Goal: Task Accomplishment & Management: Manage account settings

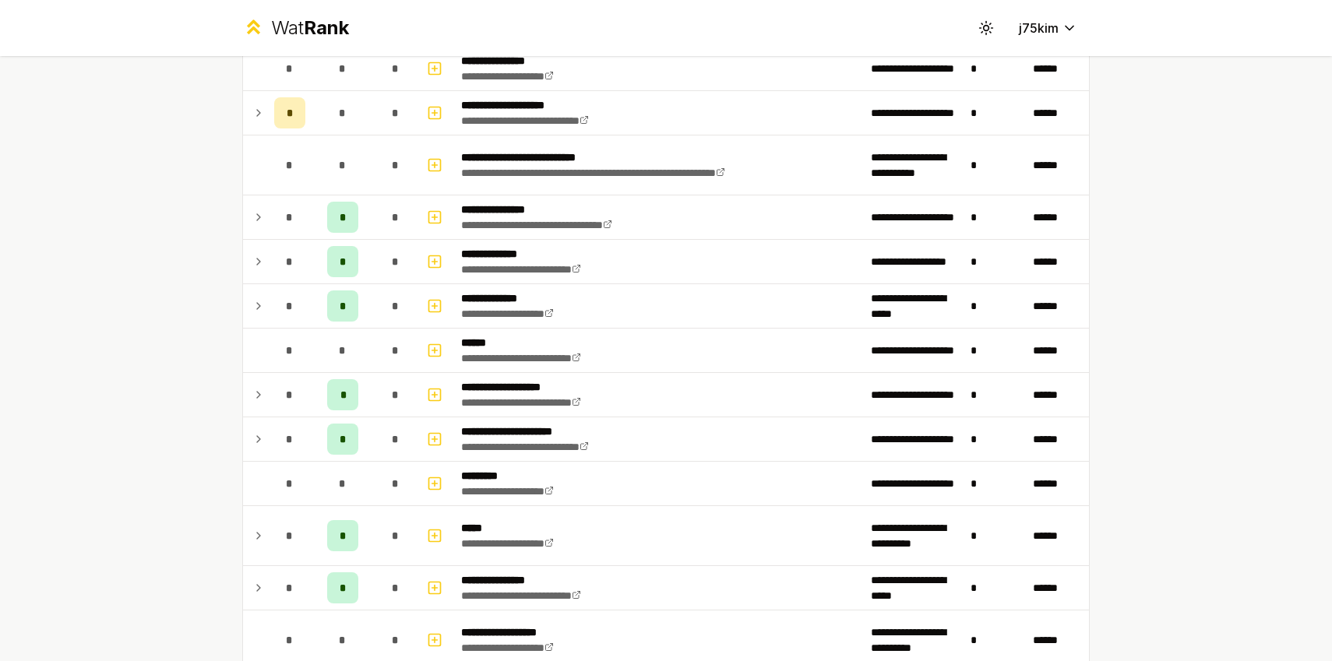
scroll to position [495, 0]
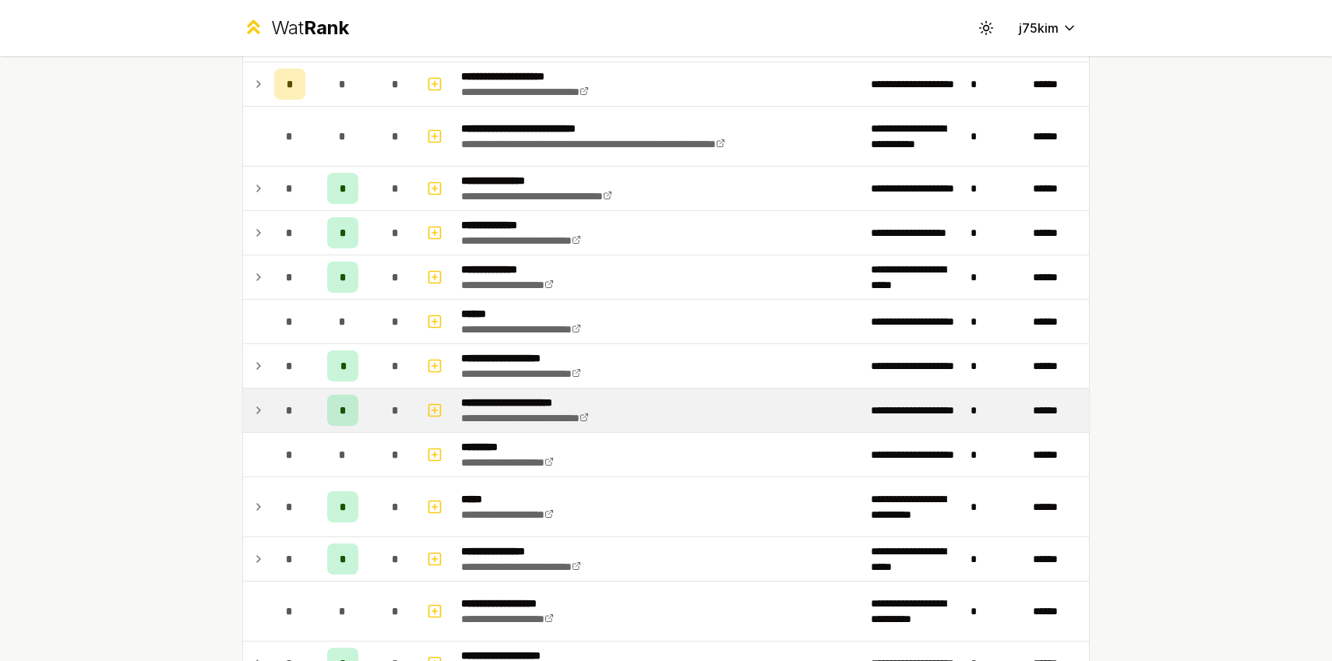
click at [255, 401] on icon at bounding box center [258, 410] width 12 height 19
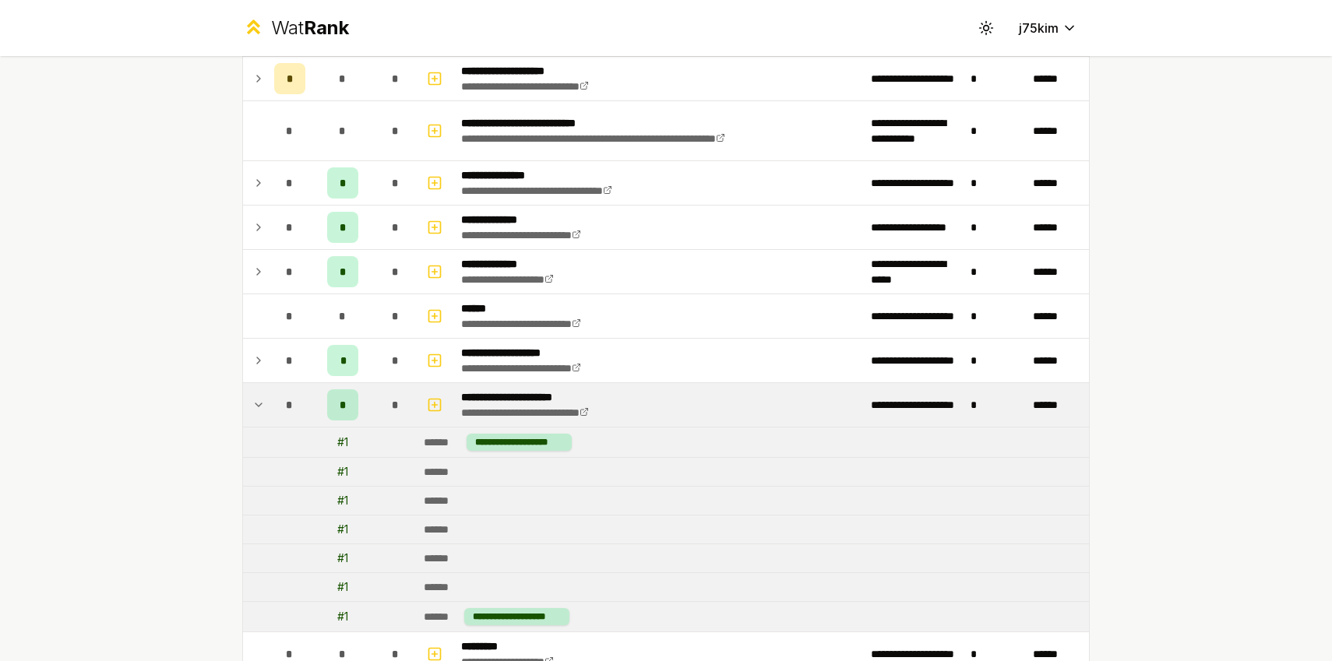
scroll to position [504, 0]
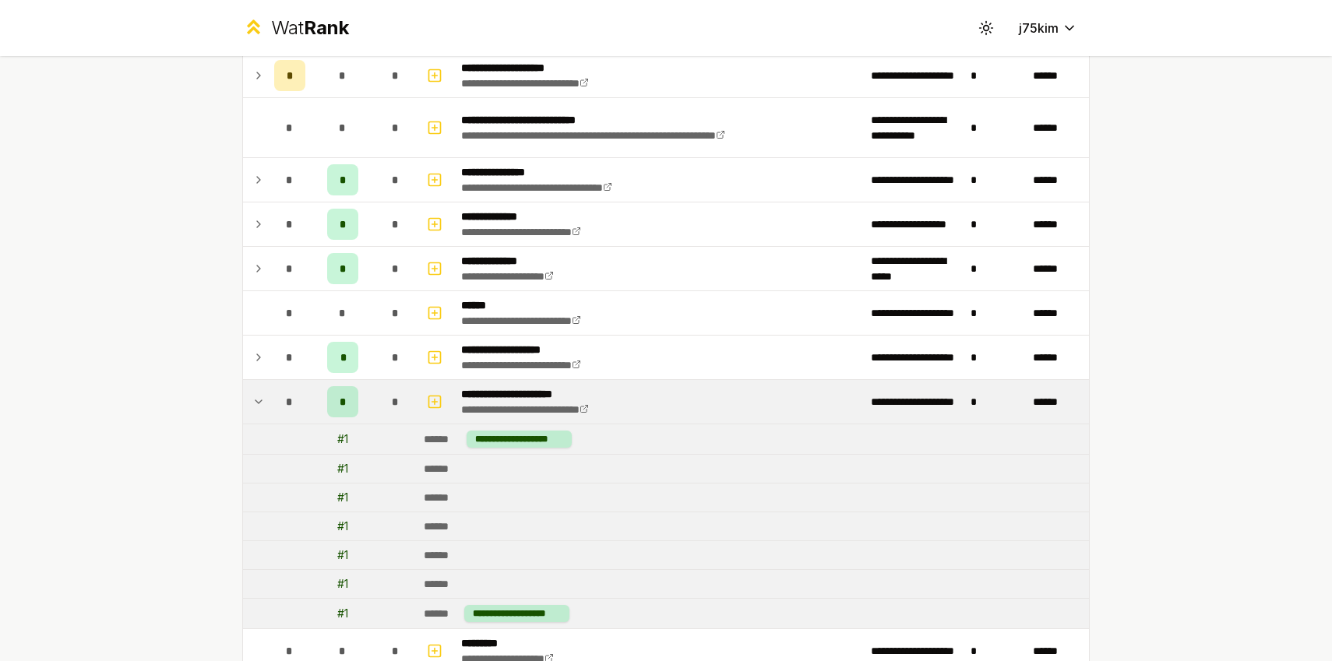
click at [346, 429] on td "# 1" at bounding box center [343, 439] width 62 height 30
click at [346, 430] on td "# 1" at bounding box center [343, 439] width 62 height 30
click at [344, 439] on div "# 1" at bounding box center [342, 440] width 11 height 16
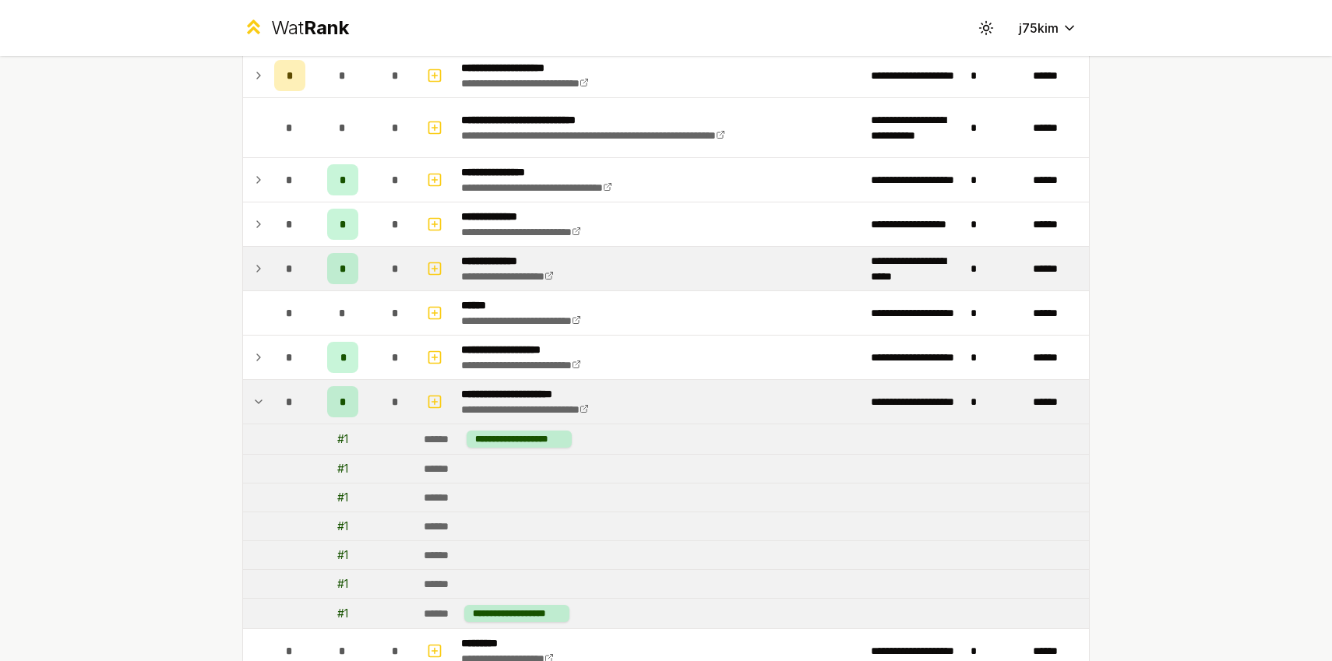
click at [266, 266] on td at bounding box center [255, 269] width 25 height 44
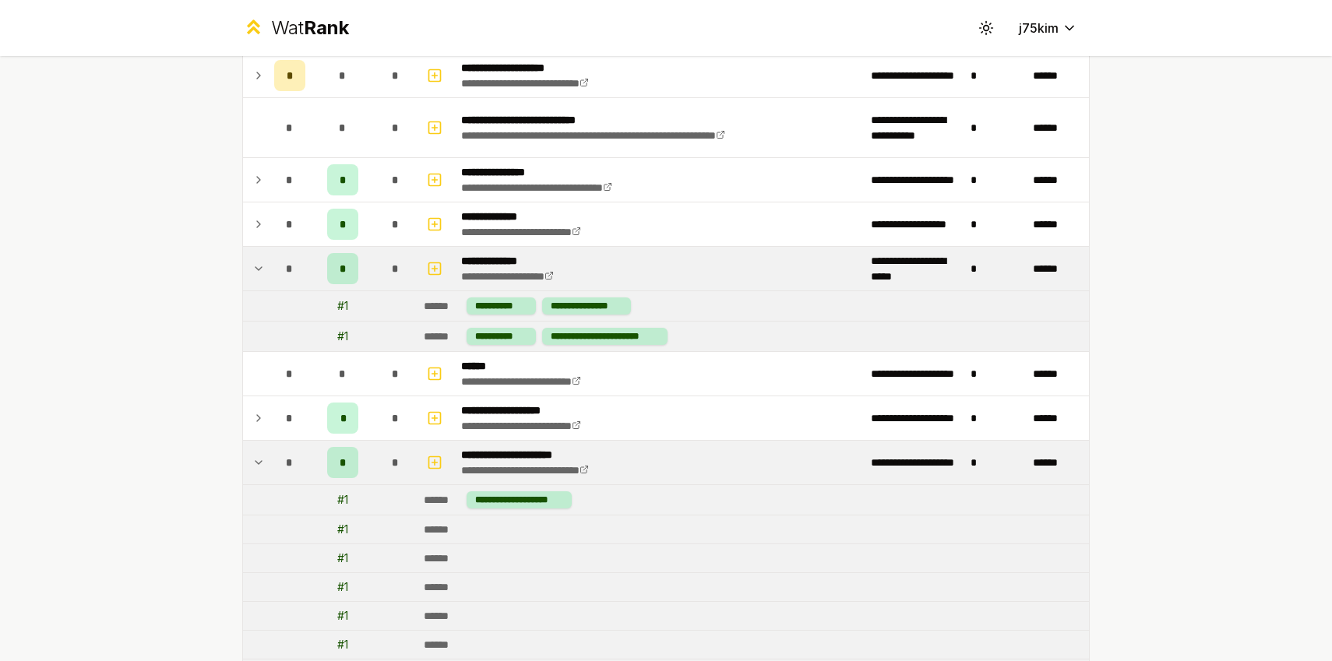
click at [266, 266] on td at bounding box center [255, 269] width 25 height 44
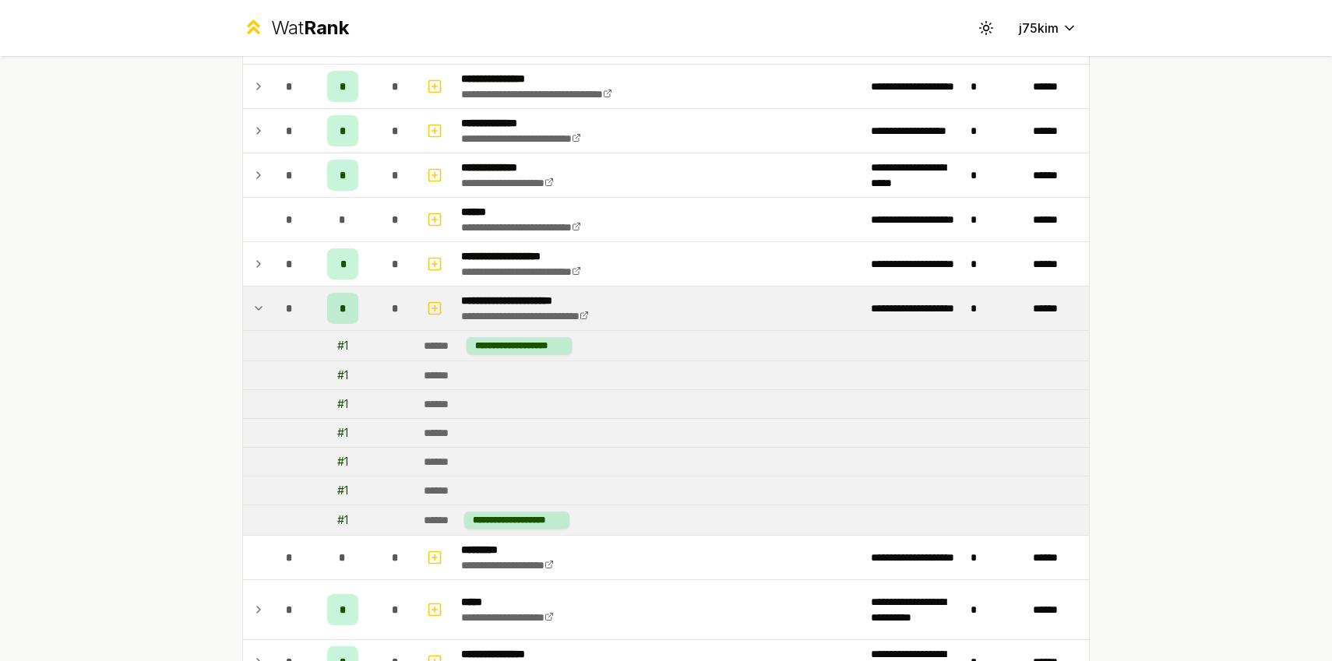
scroll to position [622, 0]
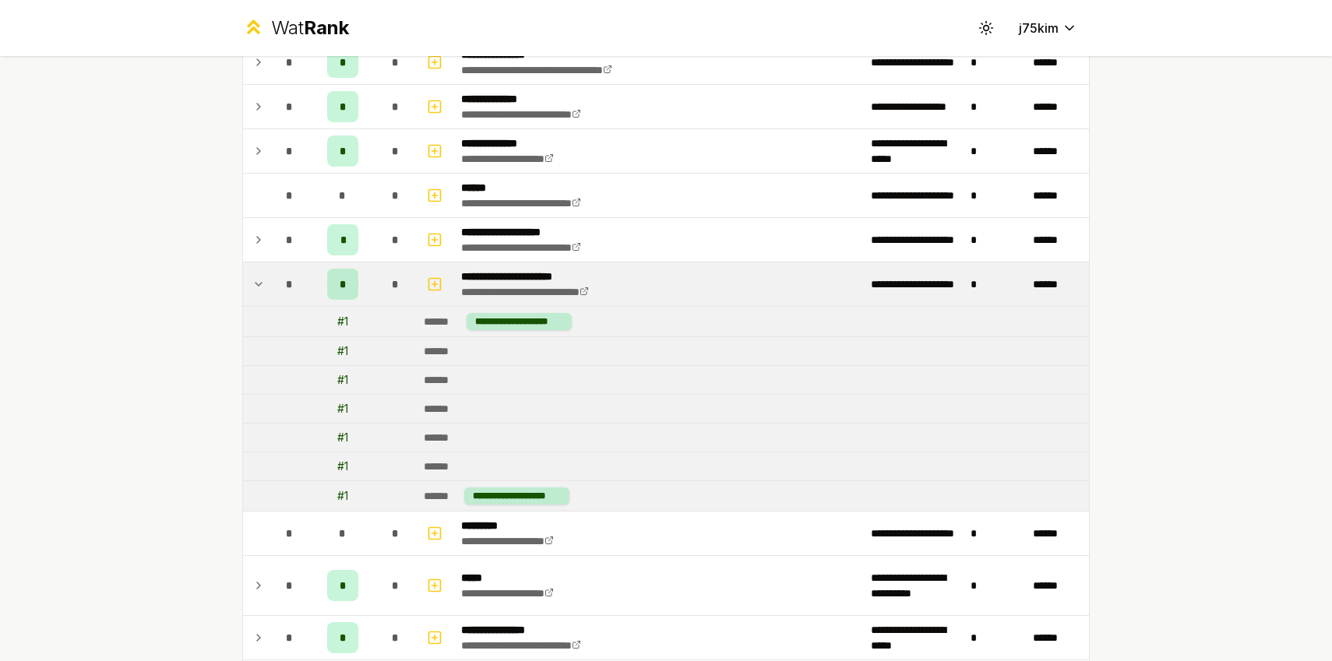
click at [256, 282] on icon at bounding box center [258, 284] width 12 height 19
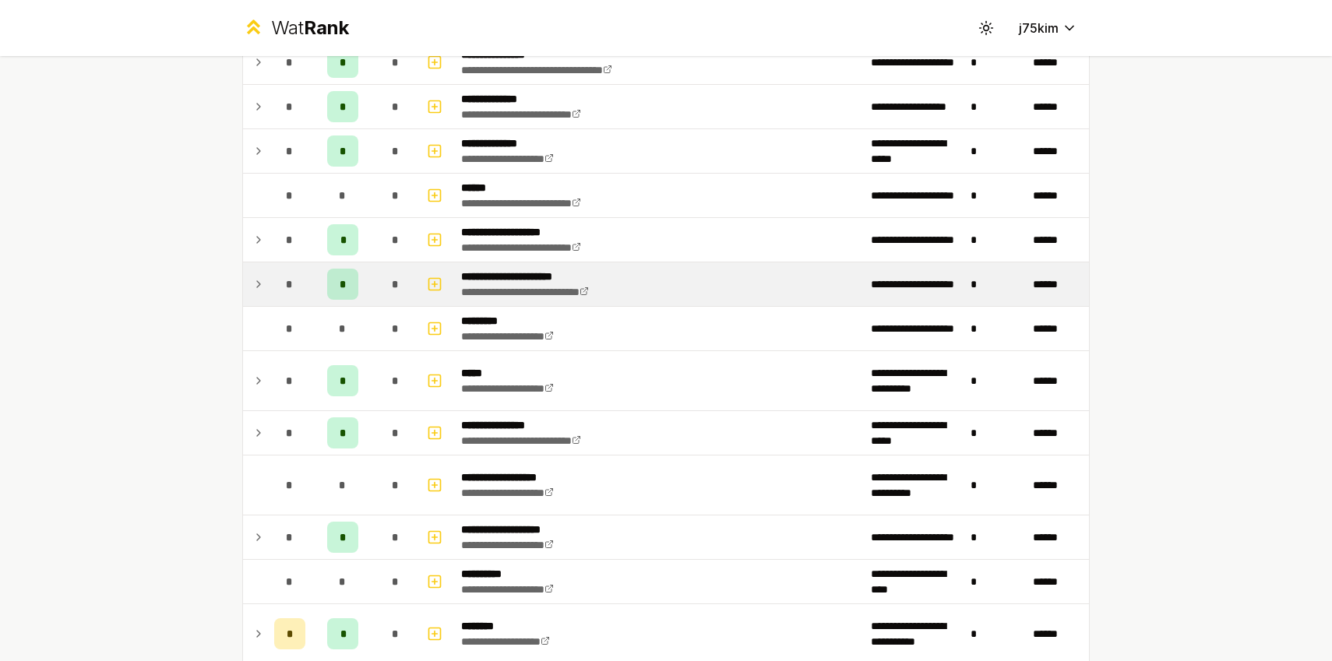
click at [256, 282] on icon at bounding box center [258, 284] width 12 height 19
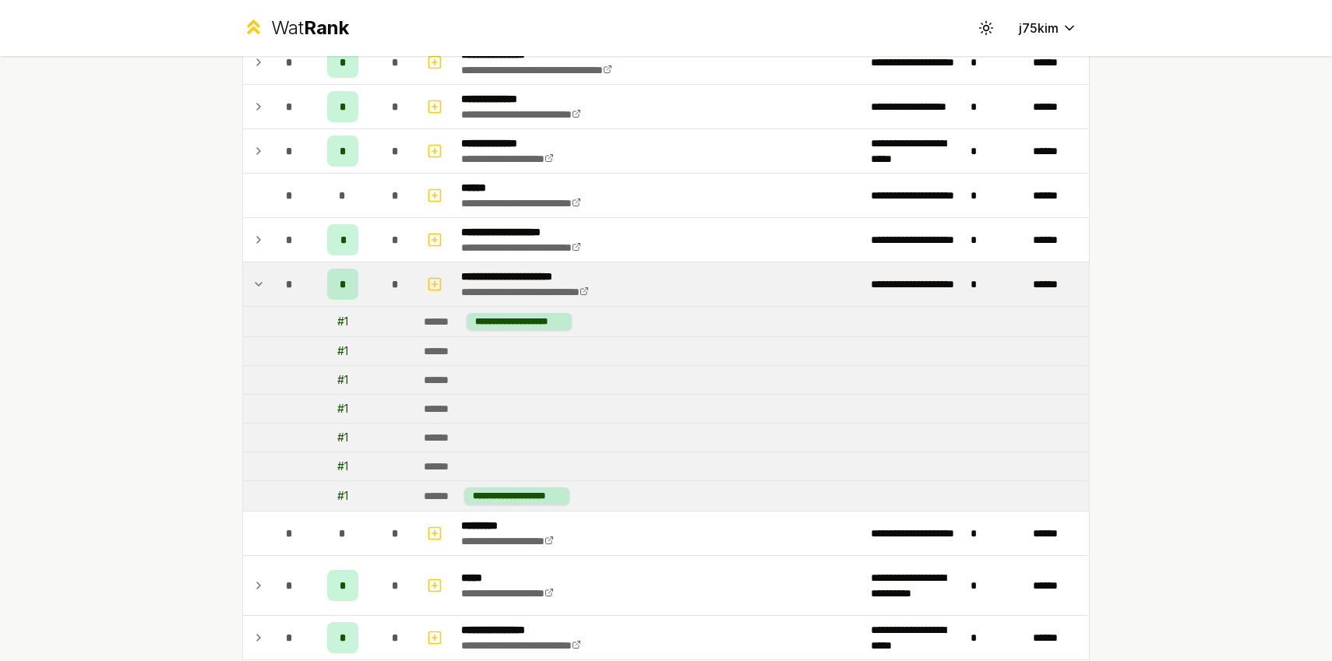
click at [256, 282] on icon at bounding box center [258, 284] width 12 height 19
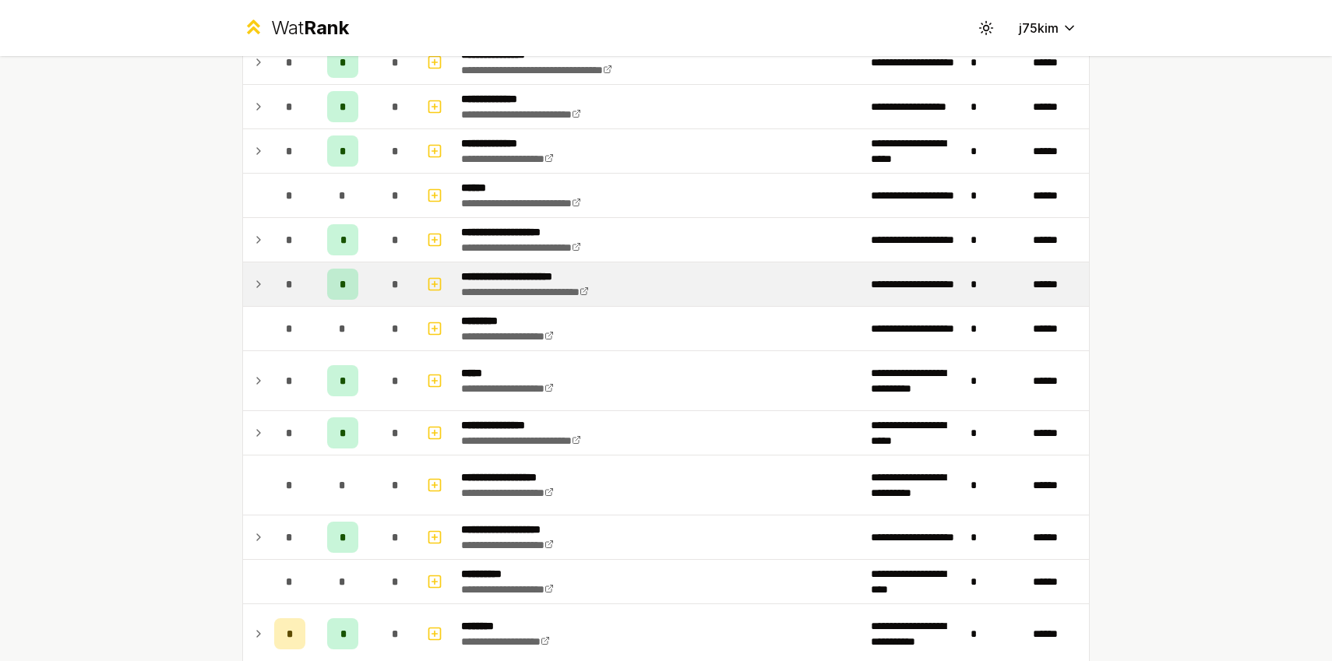
click at [256, 282] on icon at bounding box center [258, 284] width 12 height 19
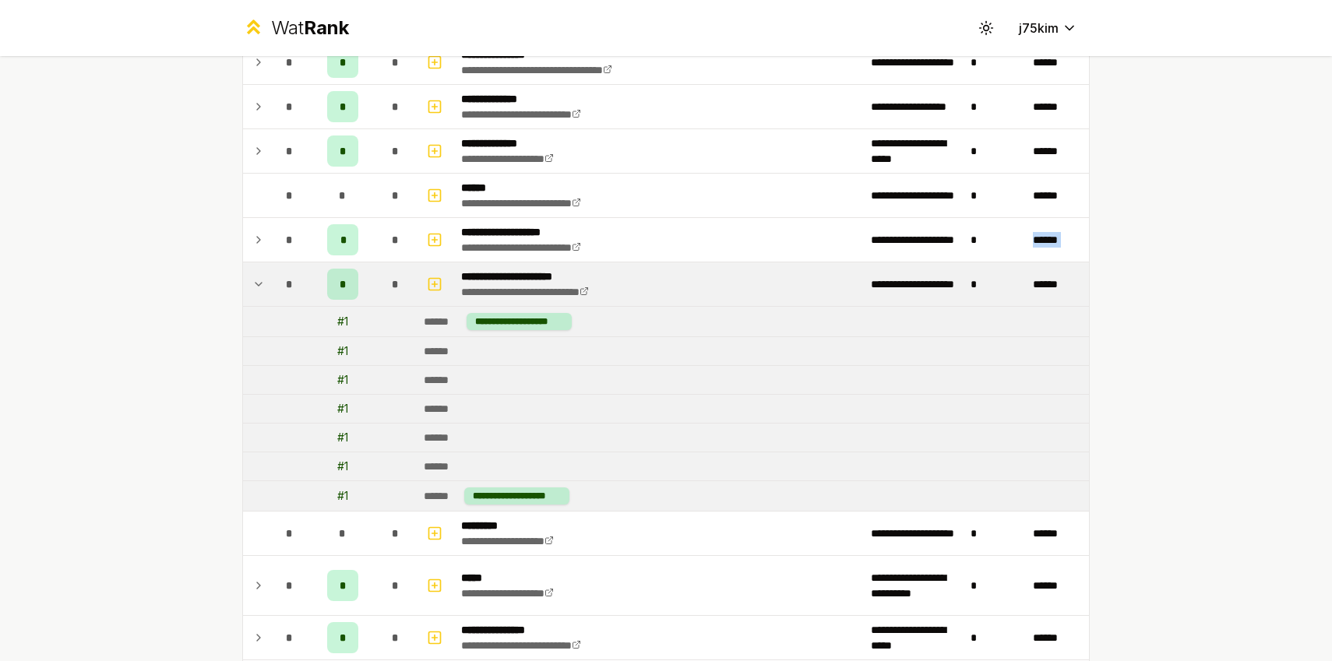
click at [256, 282] on icon at bounding box center [258, 284] width 12 height 19
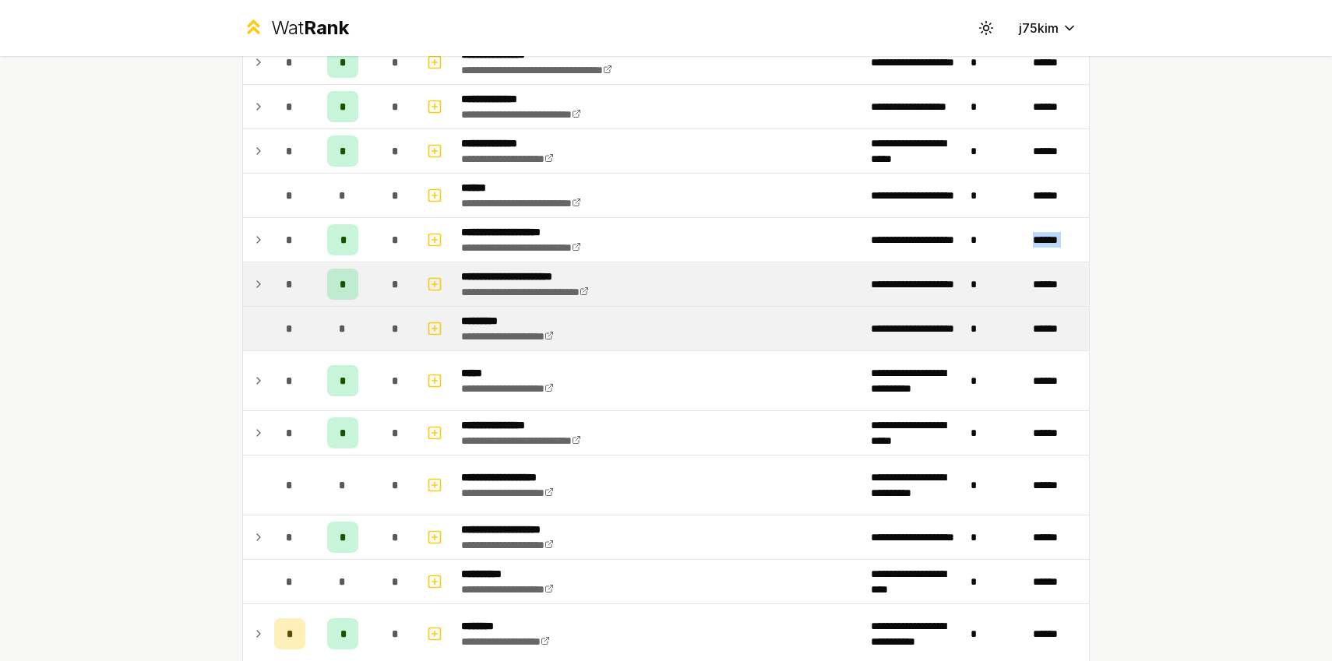
click at [261, 309] on td at bounding box center [255, 329] width 25 height 44
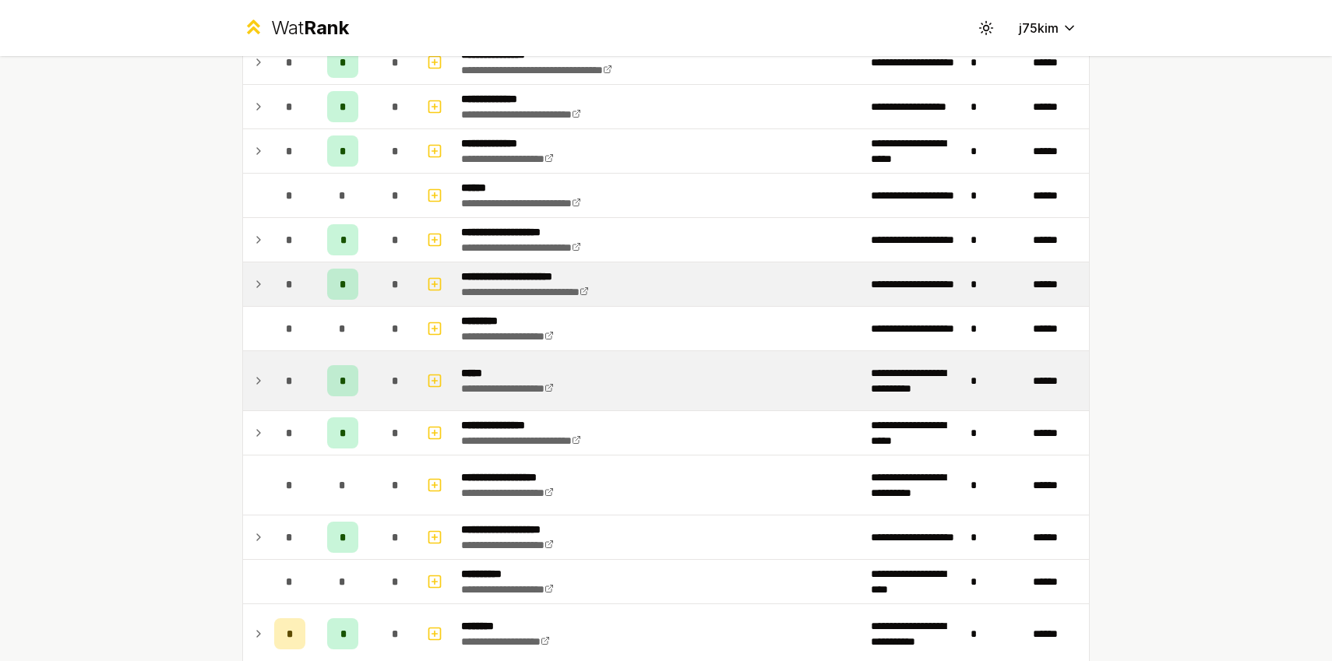
click at [273, 365] on td "*" at bounding box center [290, 380] width 44 height 59
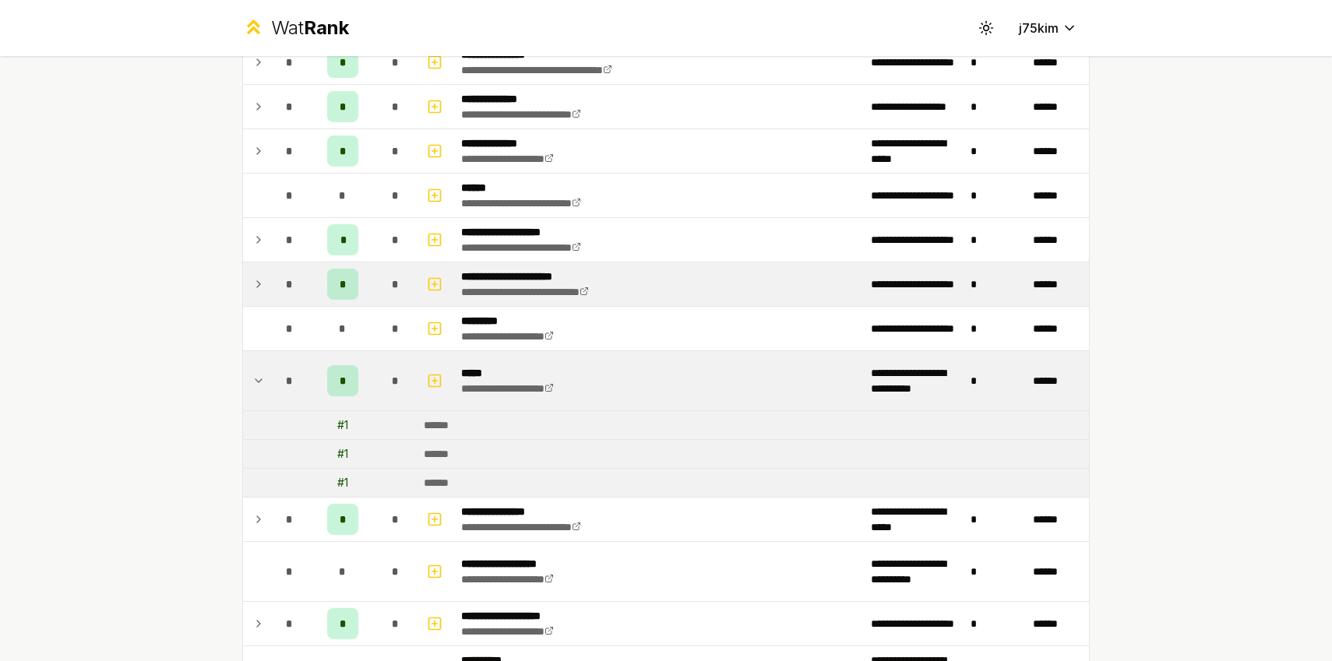
click at [273, 365] on td "*" at bounding box center [290, 380] width 44 height 59
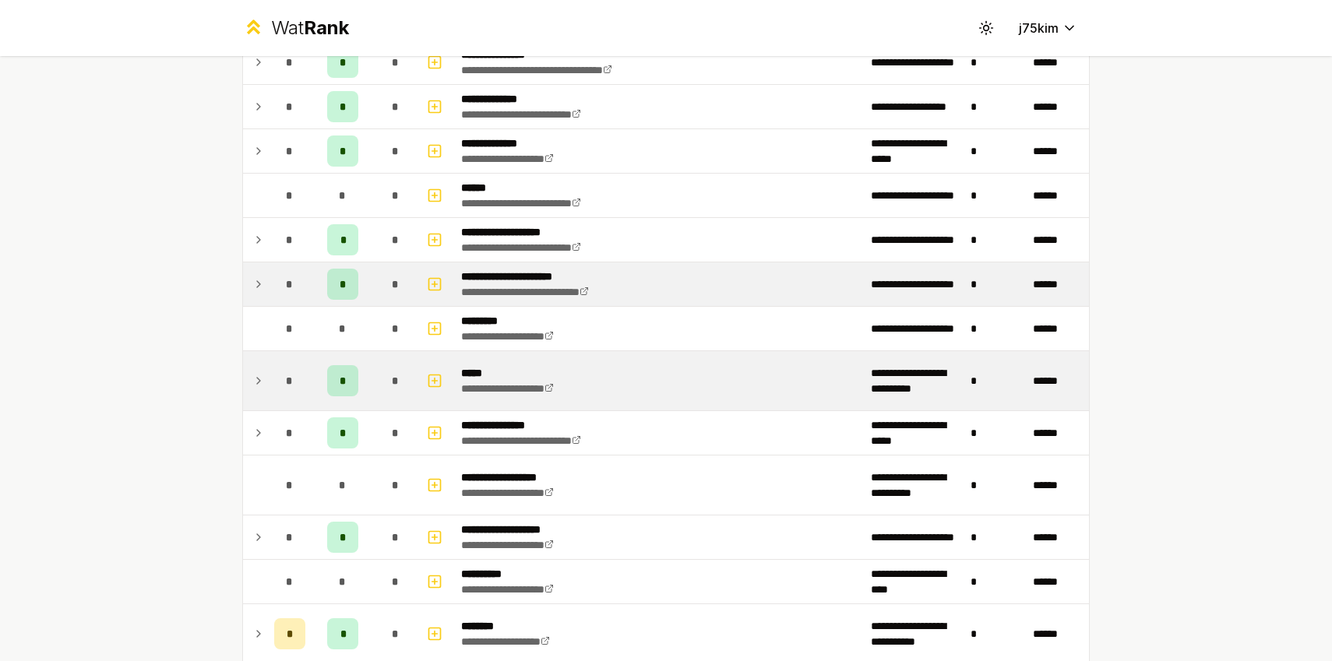
click at [271, 408] on td "*" at bounding box center [290, 380] width 44 height 59
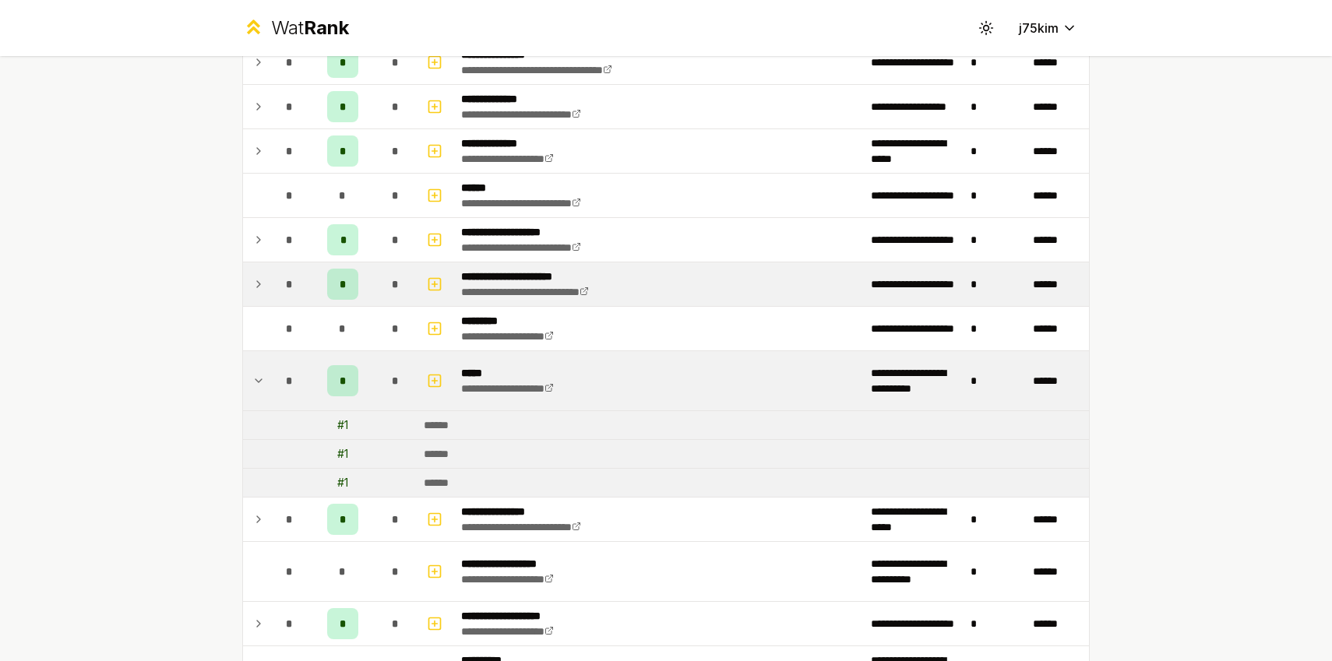
click at [271, 408] on td "*" at bounding box center [290, 380] width 44 height 59
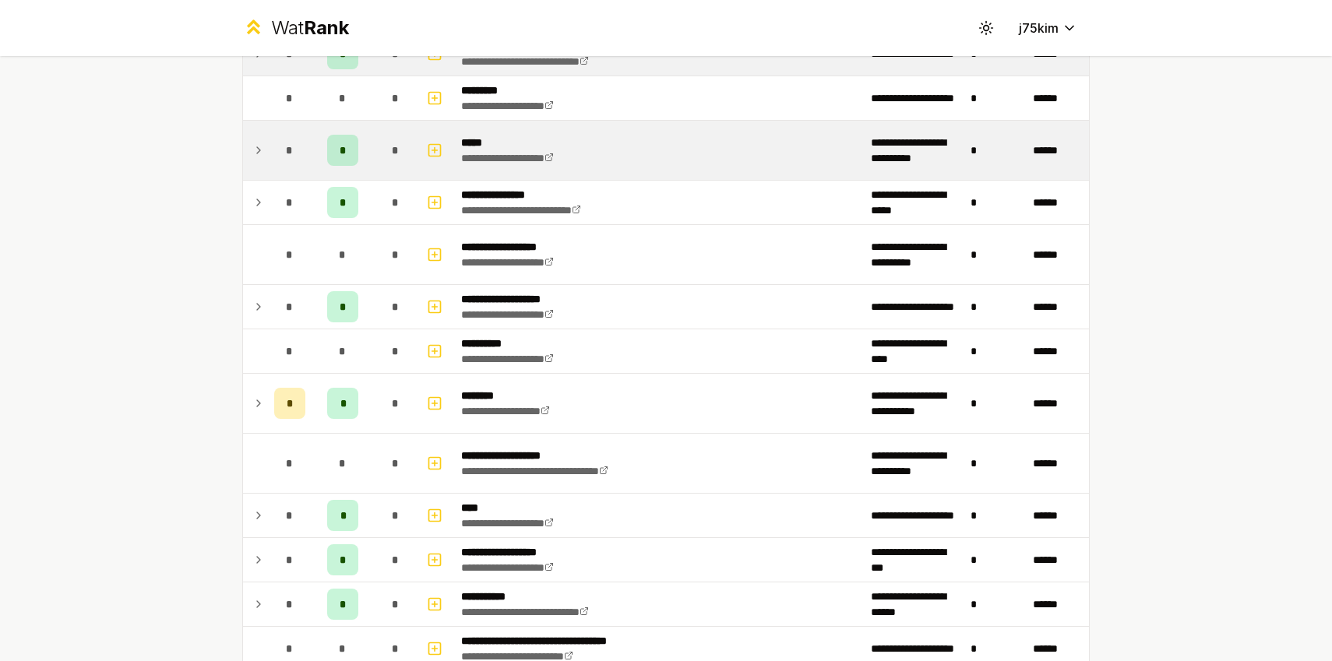
scroll to position [853, 0]
click at [271, 408] on td "*" at bounding box center [290, 402] width 44 height 59
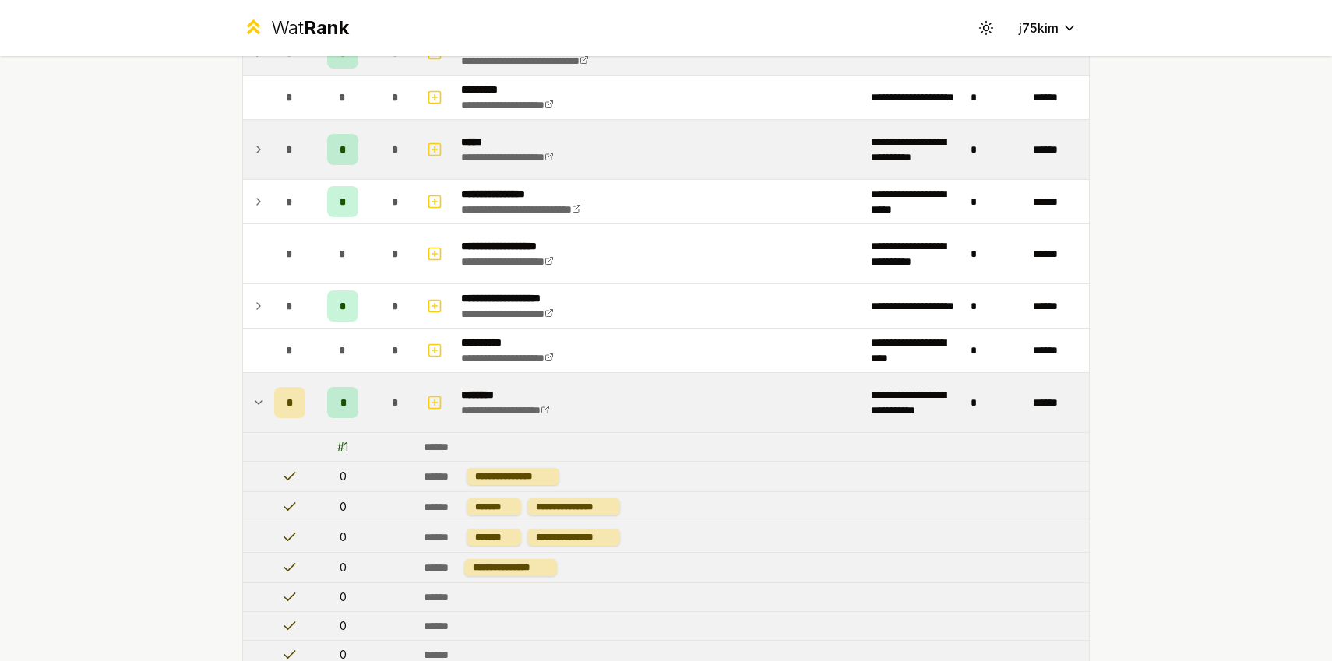
click at [271, 408] on td "*" at bounding box center [290, 402] width 44 height 59
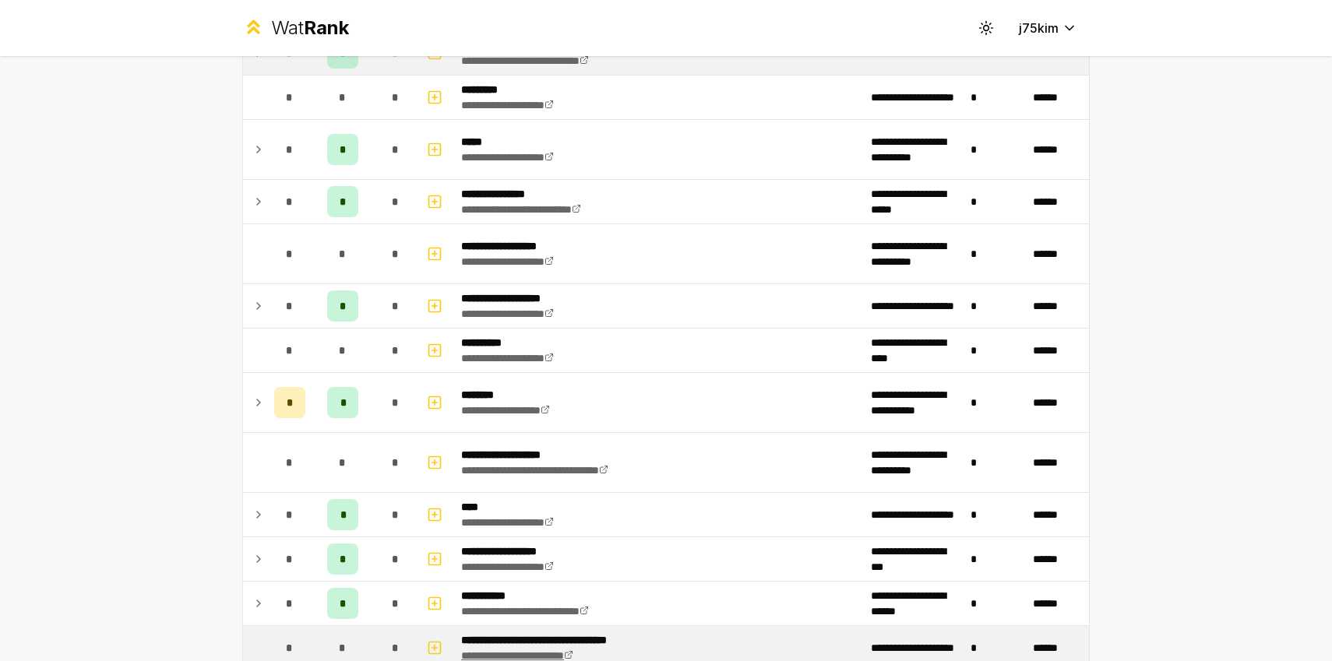
scroll to position [1139, 0]
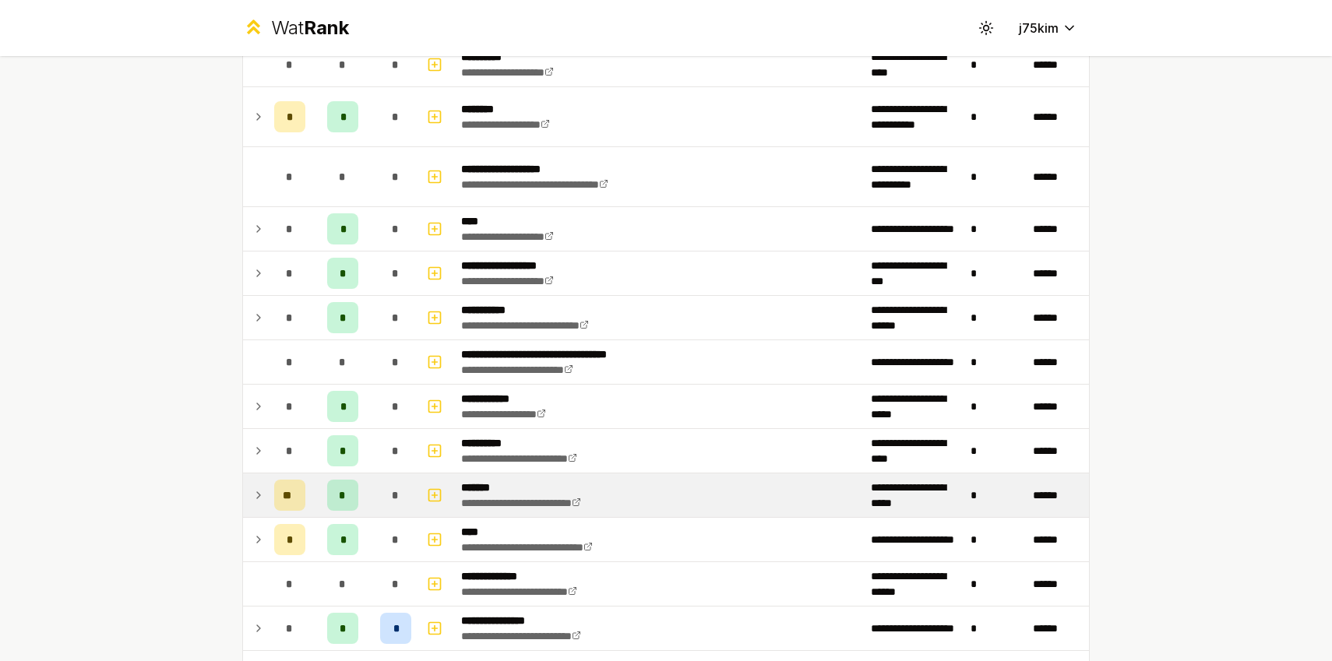
click at [262, 495] on icon at bounding box center [258, 495] width 12 height 19
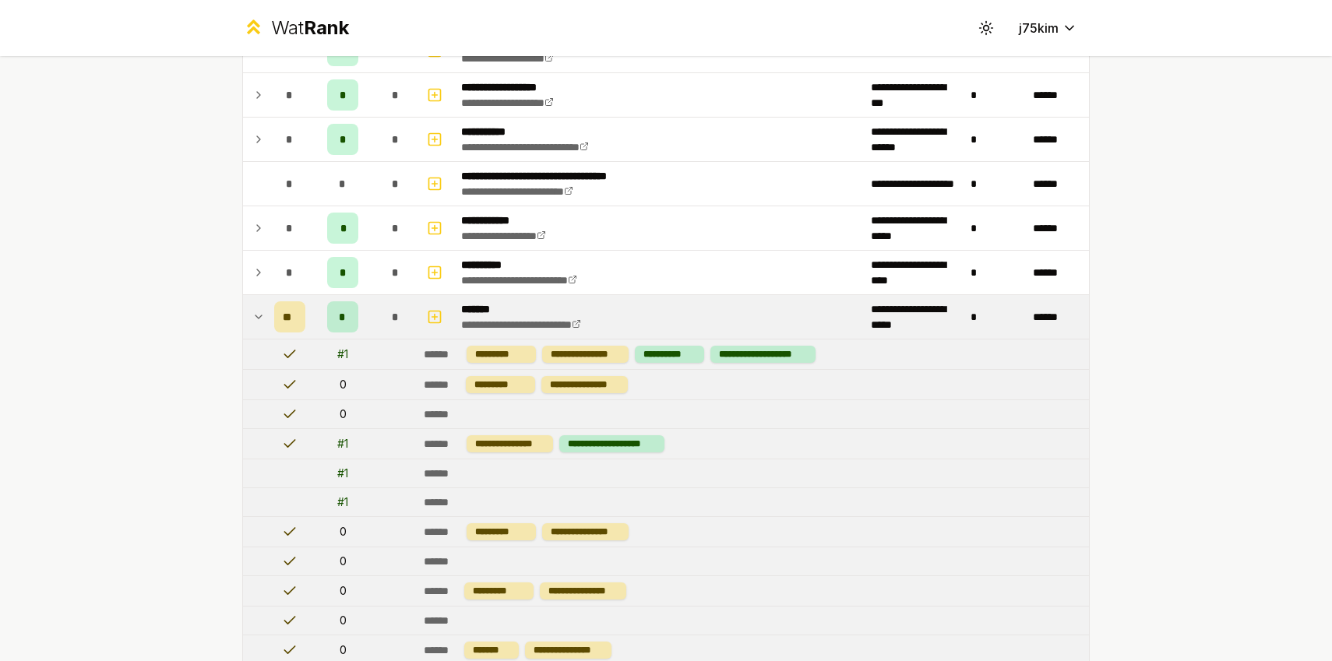
scroll to position [1311, 0]
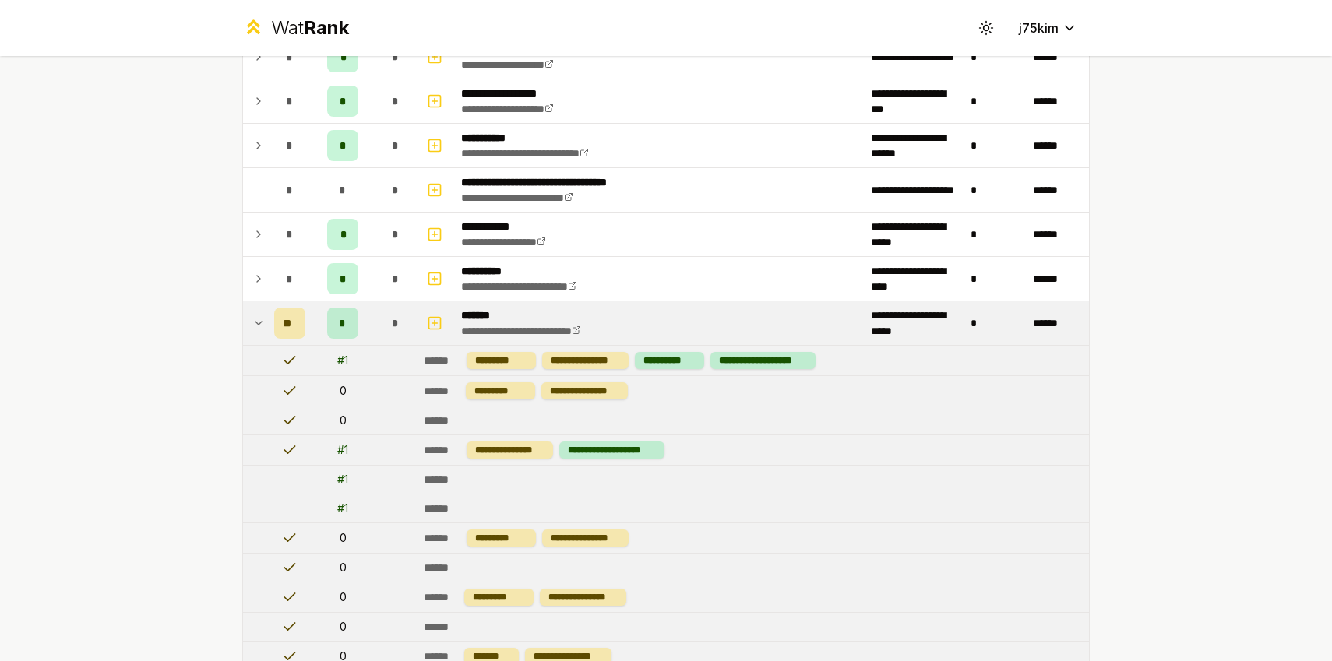
click at [255, 316] on icon at bounding box center [258, 323] width 12 height 19
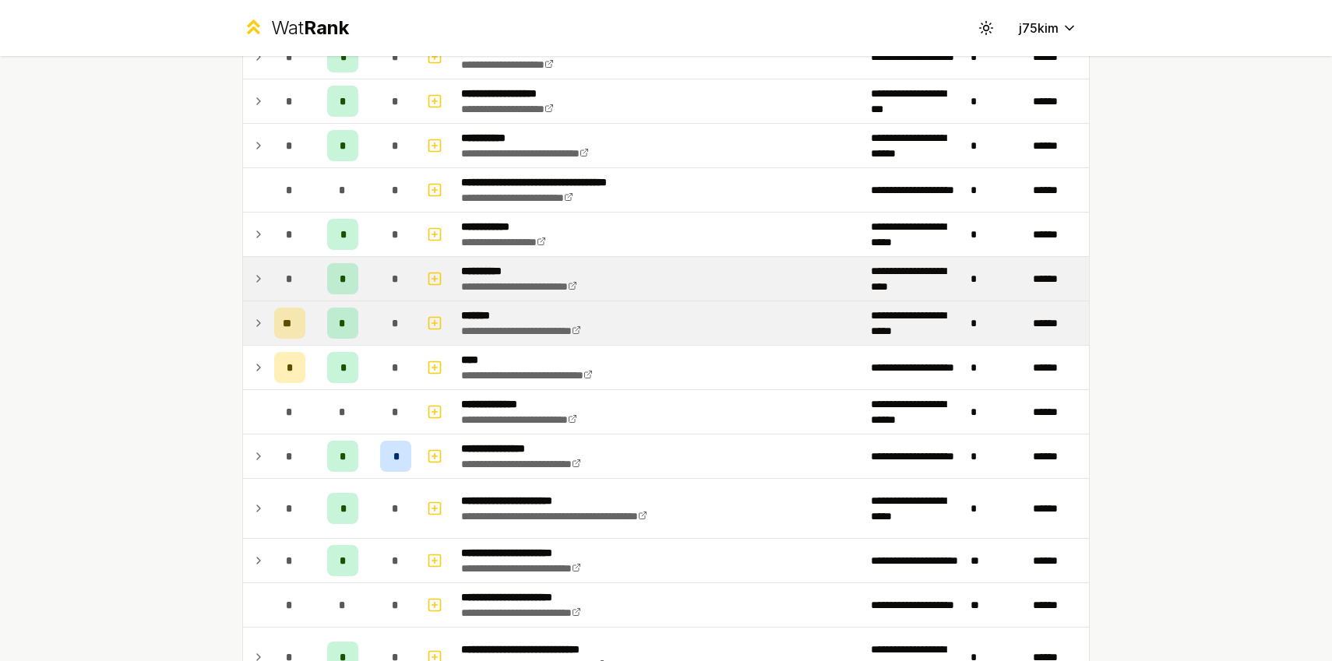
scroll to position [1953, 0]
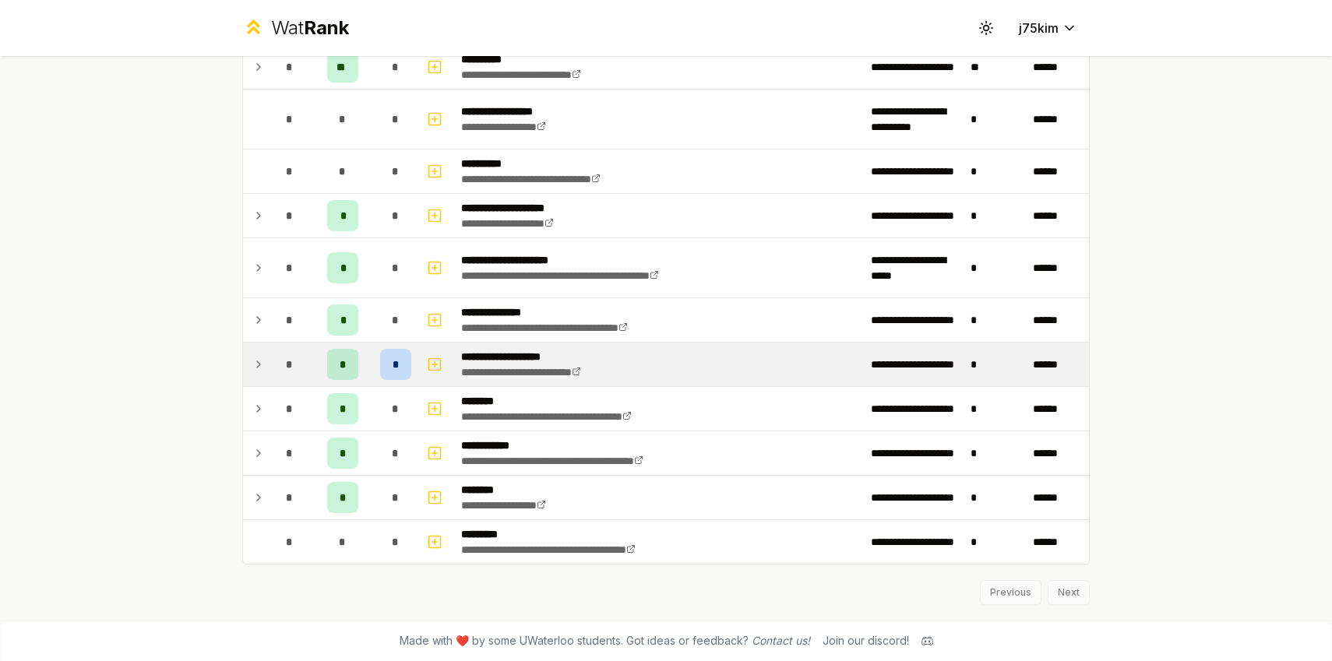
click at [284, 366] on div "*" at bounding box center [289, 364] width 31 height 31
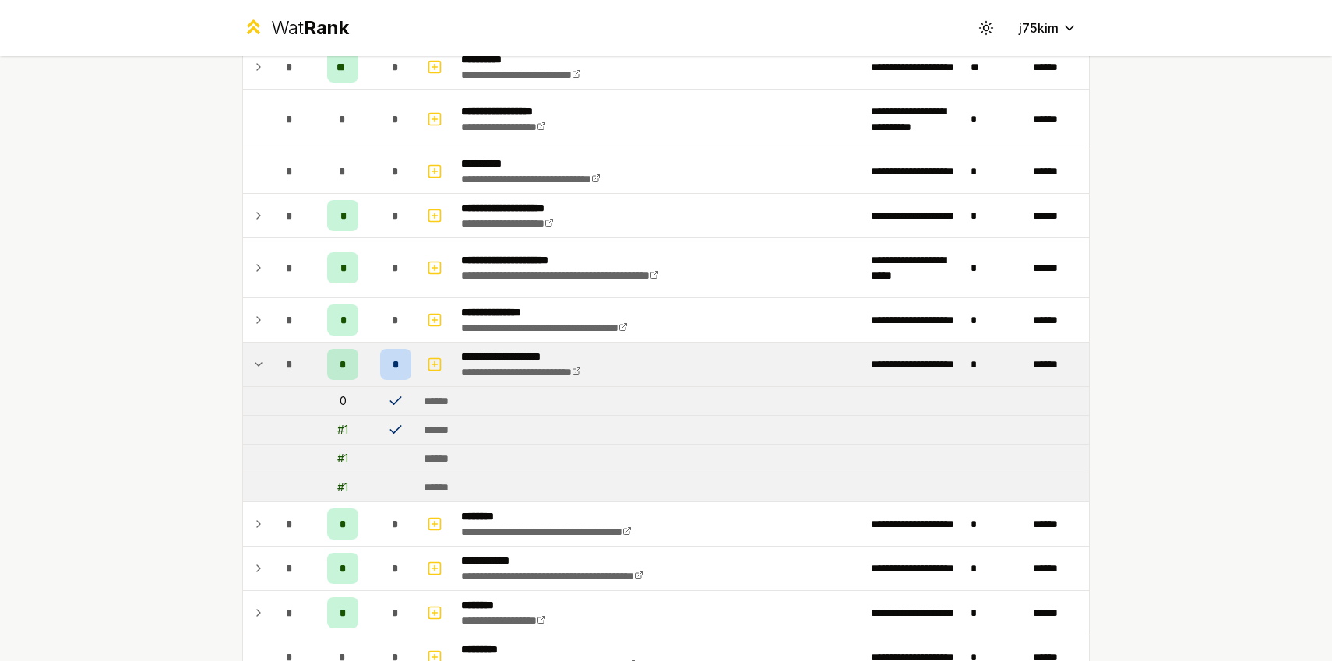
click at [261, 368] on icon at bounding box center [258, 364] width 12 height 19
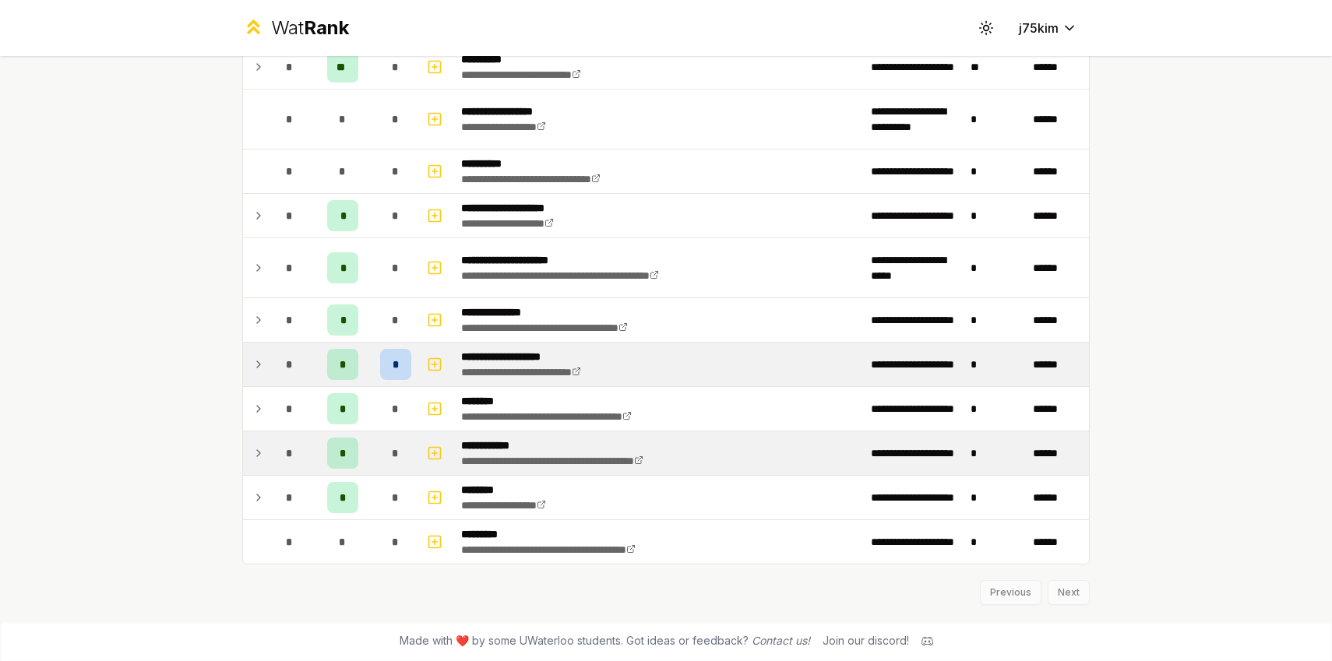
click at [263, 449] on icon at bounding box center [258, 453] width 12 height 19
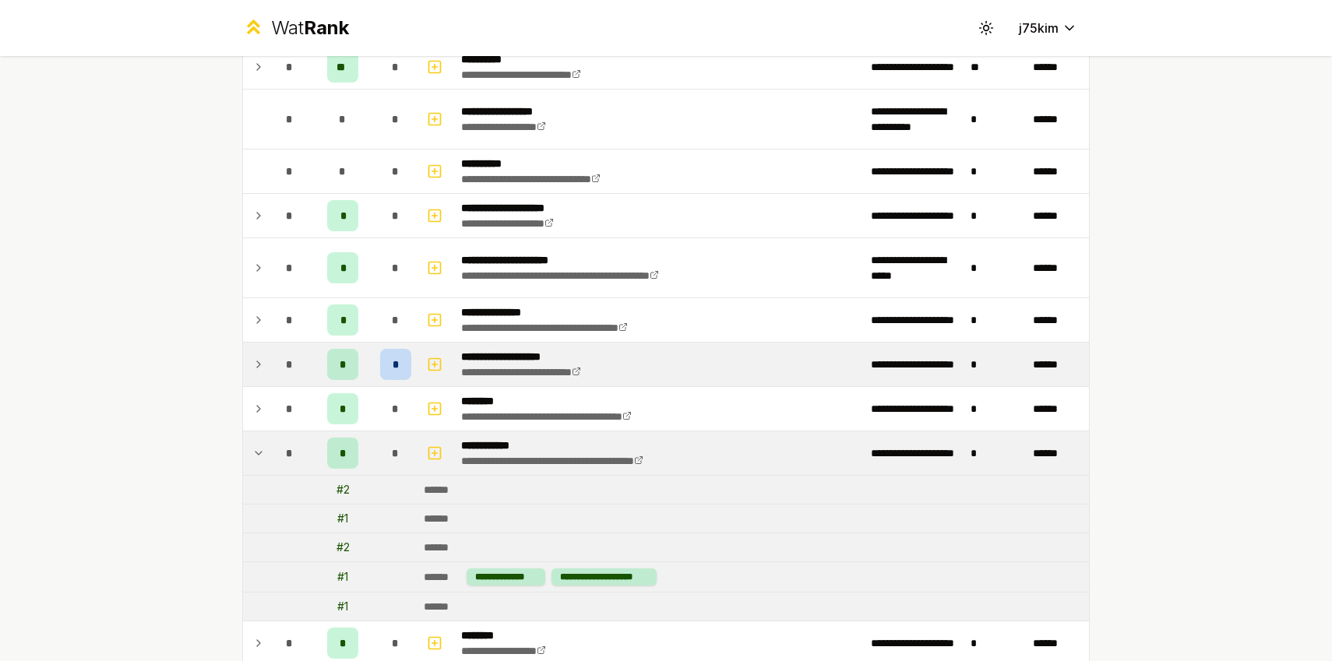
click at [263, 449] on icon at bounding box center [258, 453] width 12 height 19
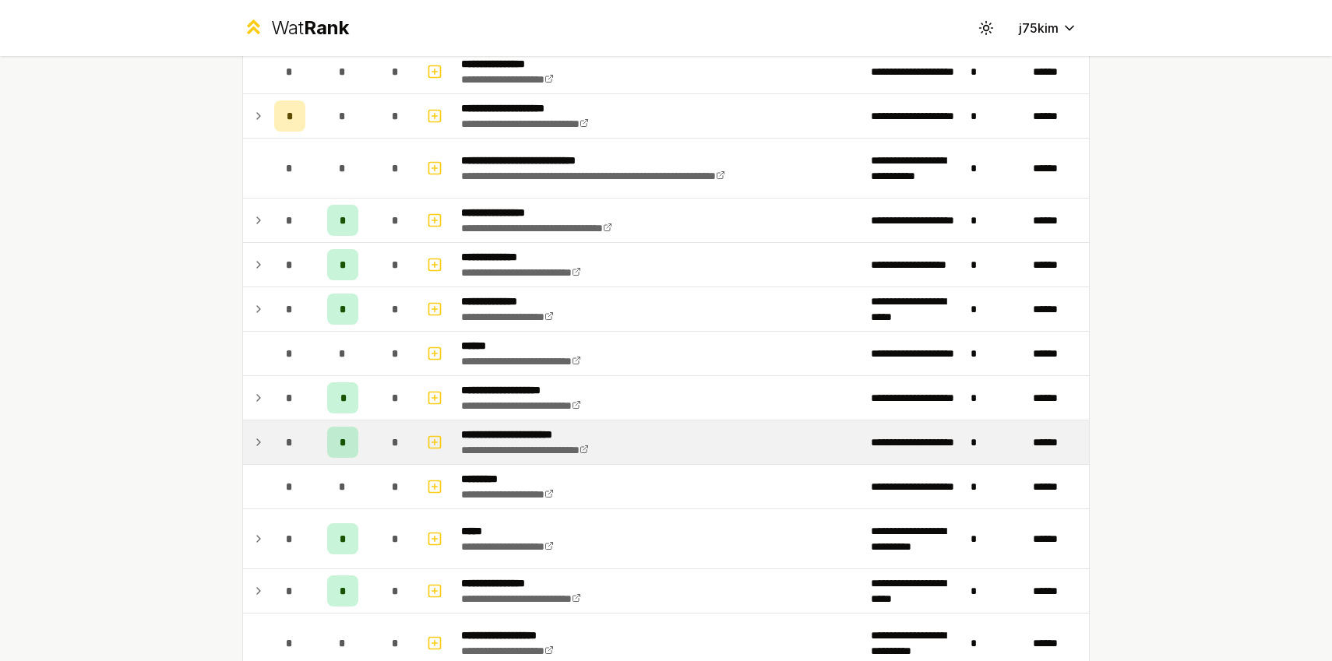
scroll to position [0, 0]
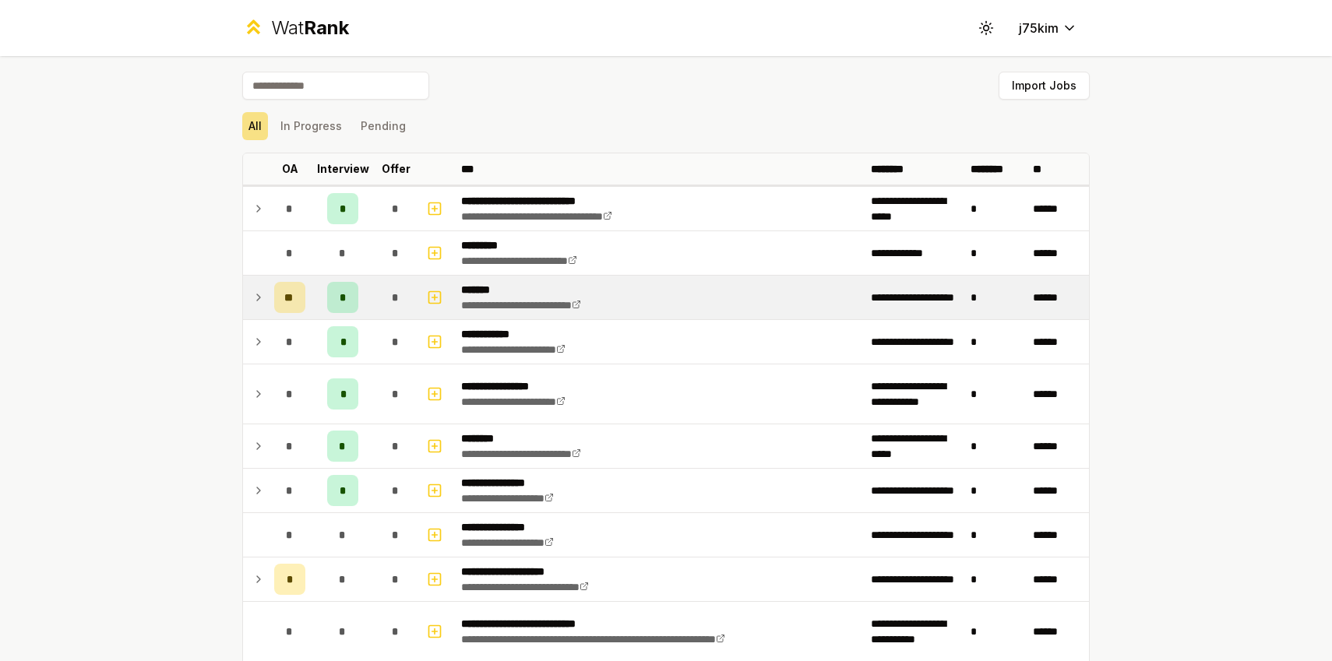
click at [257, 306] on icon at bounding box center [258, 297] width 12 height 19
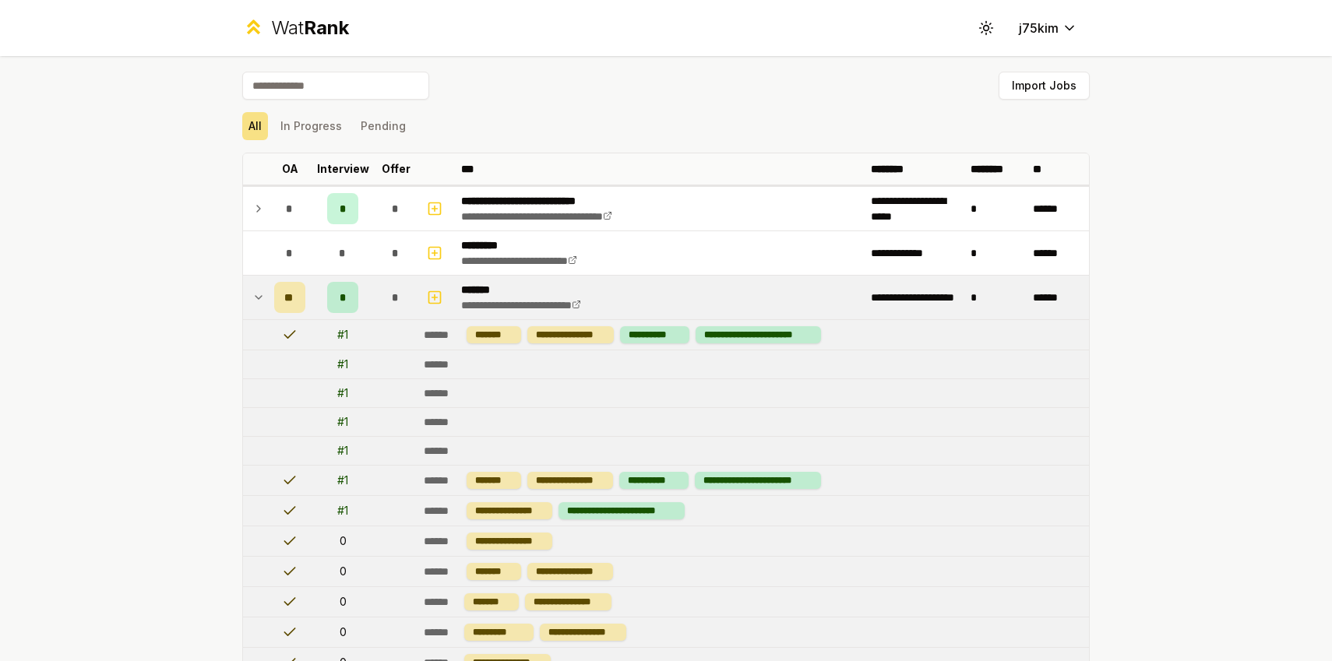
click at [257, 306] on icon at bounding box center [258, 297] width 12 height 19
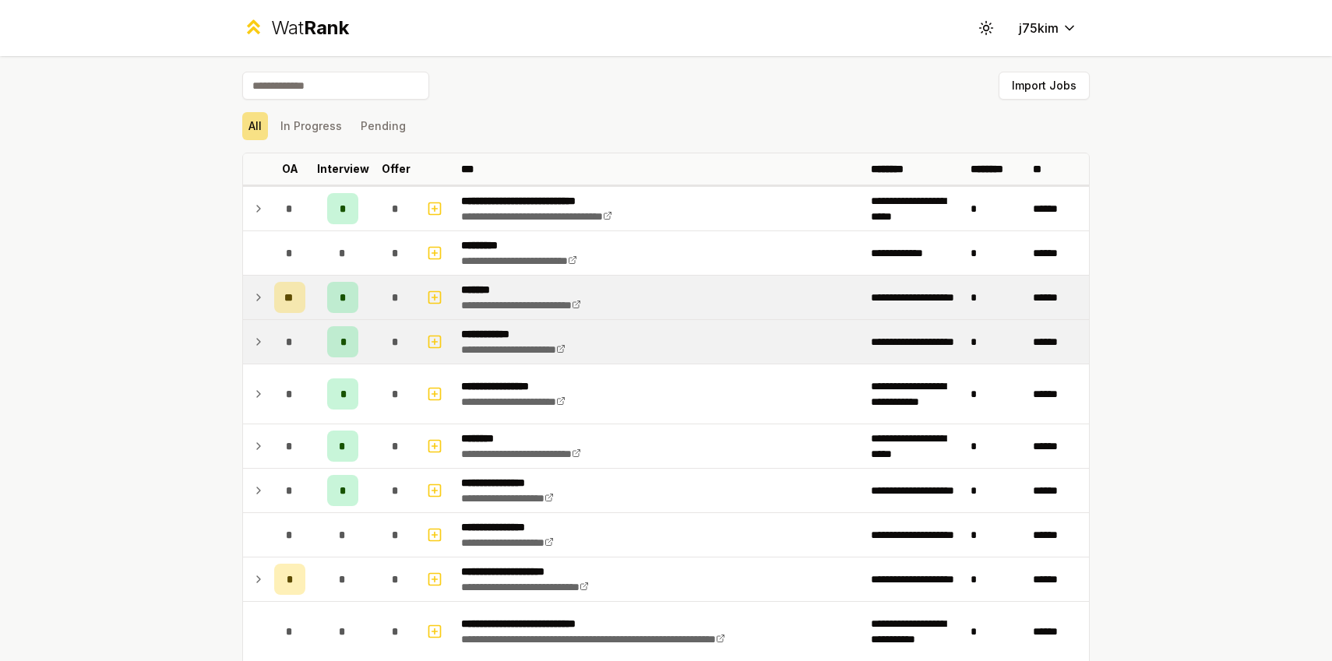
click at [257, 340] on icon at bounding box center [258, 342] width 12 height 19
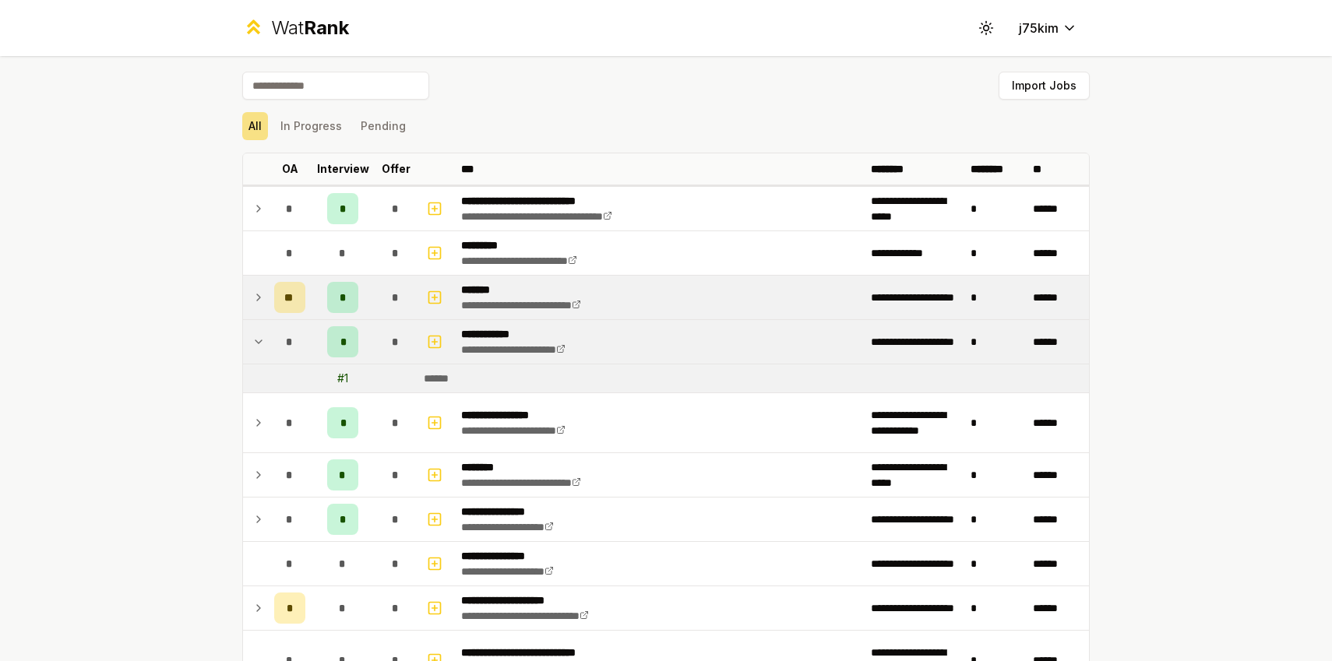
click at [257, 340] on icon at bounding box center [258, 342] width 12 height 19
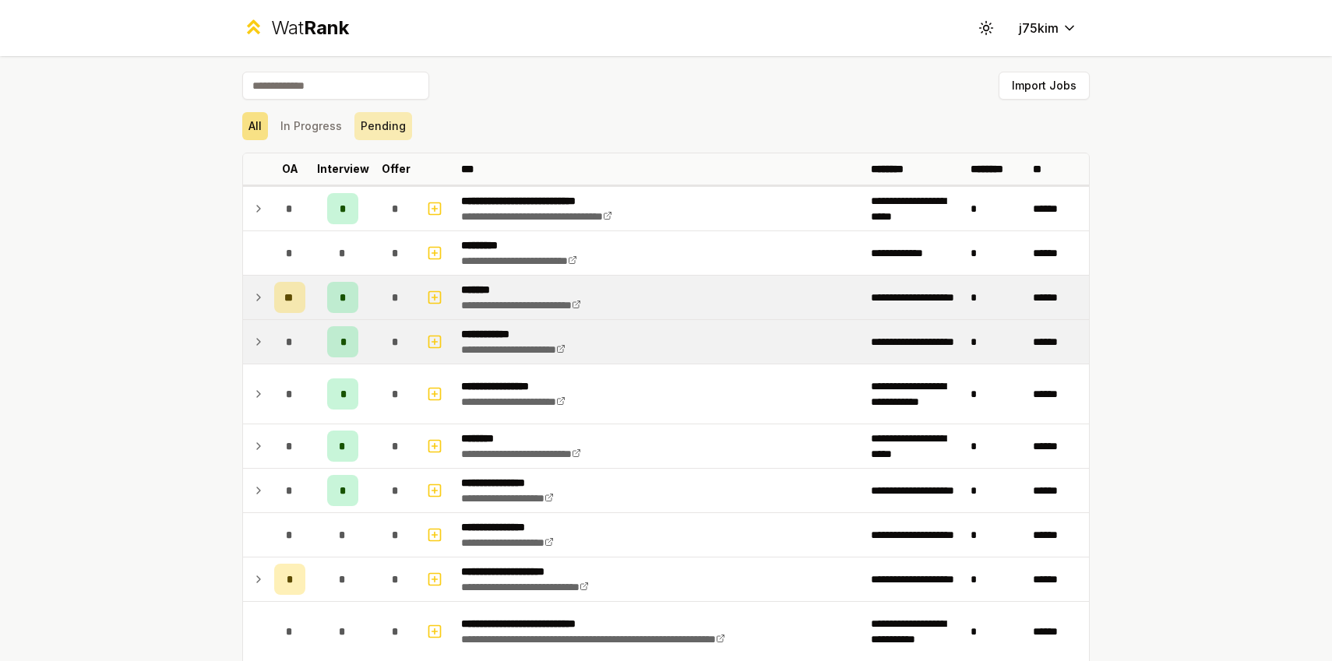
click at [369, 128] on button "Pending" at bounding box center [383, 126] width 58 height 28
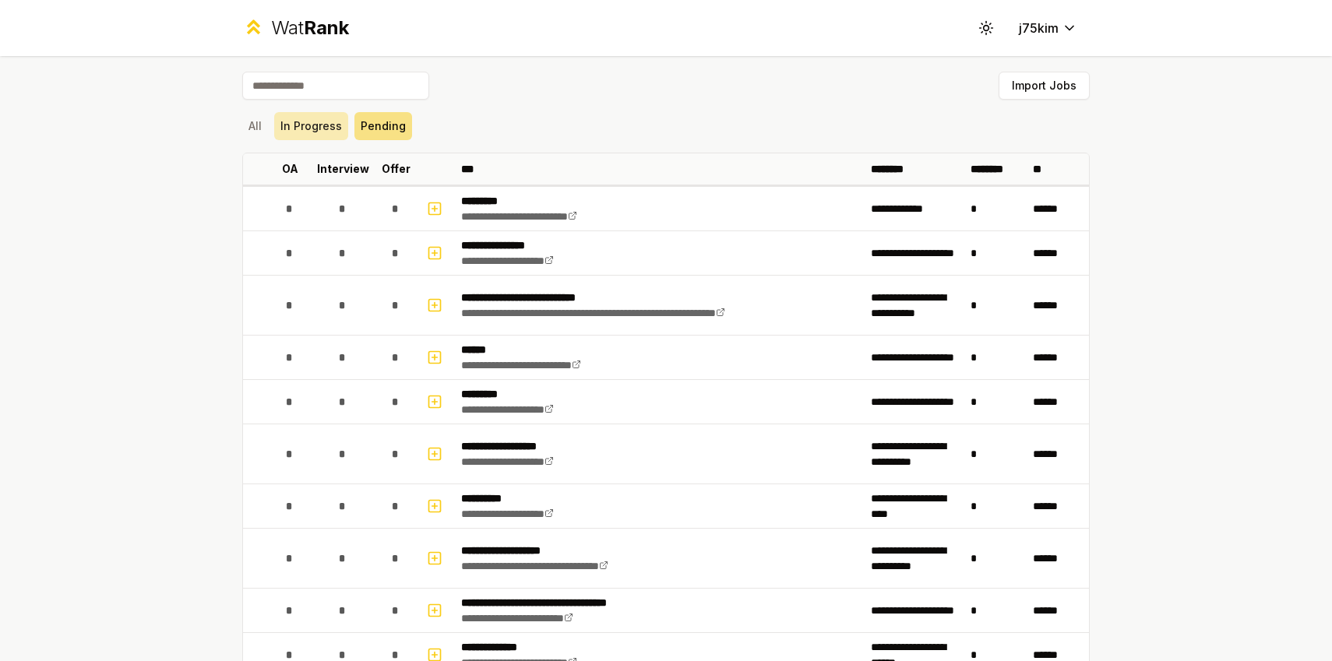
click at [319, 132] on button "In Progress" at bounding box center [311, 126] width 74 height 28
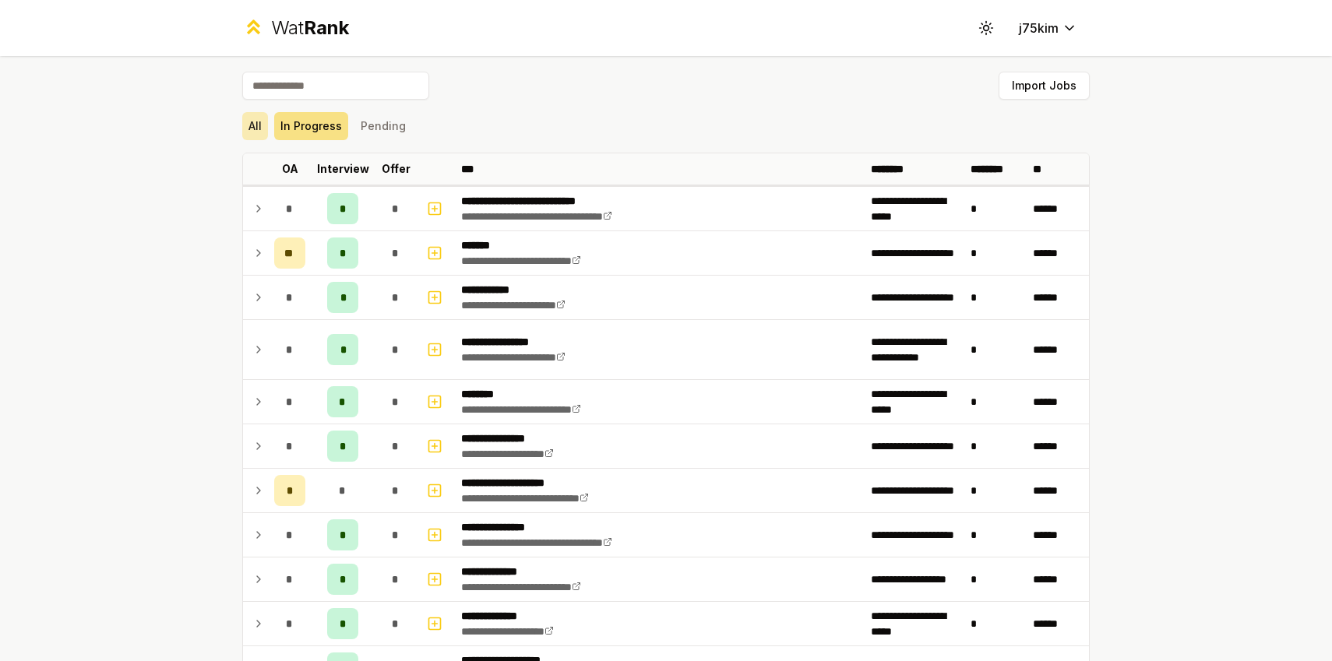
click at [252, 127] on button "All" at bounding box center [255, 126] width 26 height 28
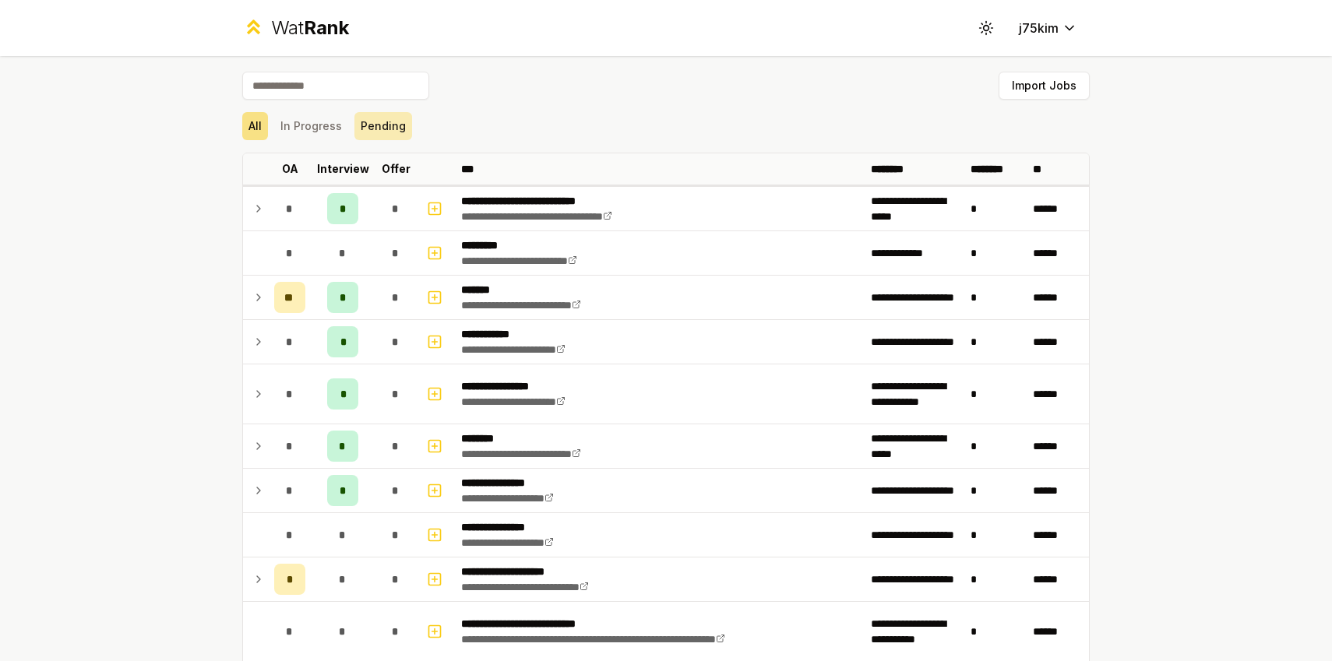
click at [354, 118] on button "Pending" at bounding box center [383, 126] width 58 height 28
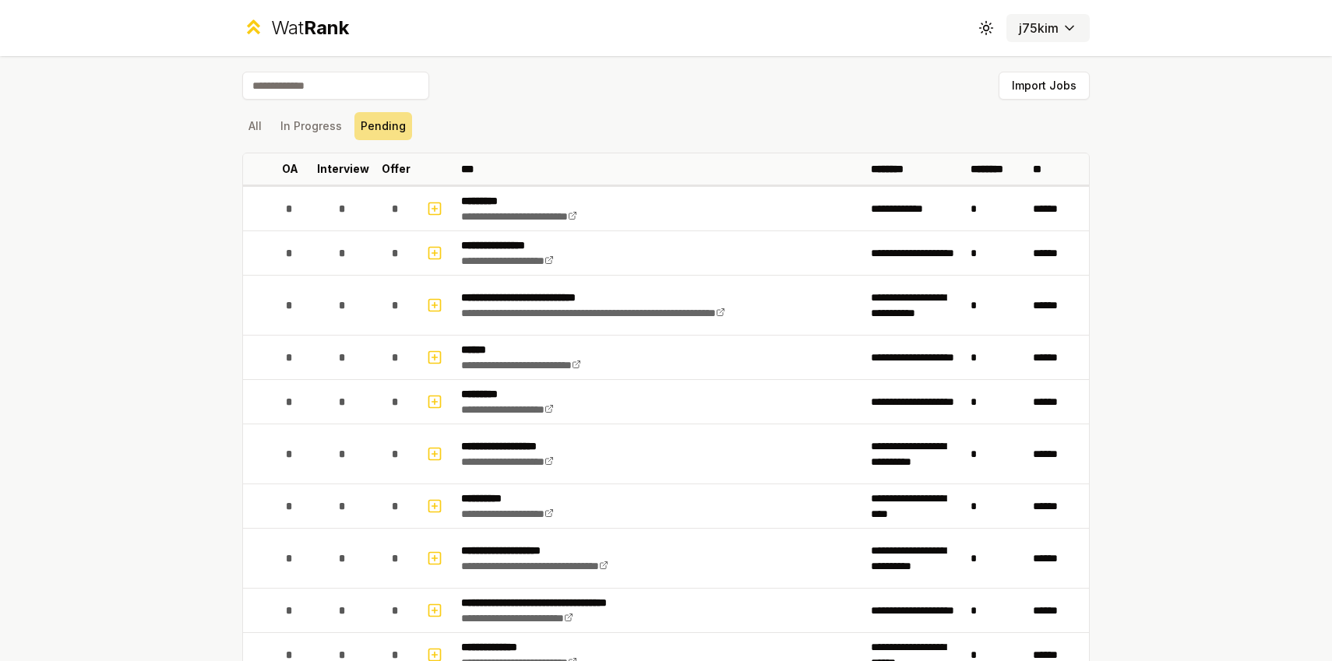
click at [1036, 26] on html "**********" at bounding box center [666, 330] width 1332 height 661
click at [261, 135] on button "All" at bounding box center [255, 126] width 26 height 28
